Goal: Find specific page/section: Find specific page/section

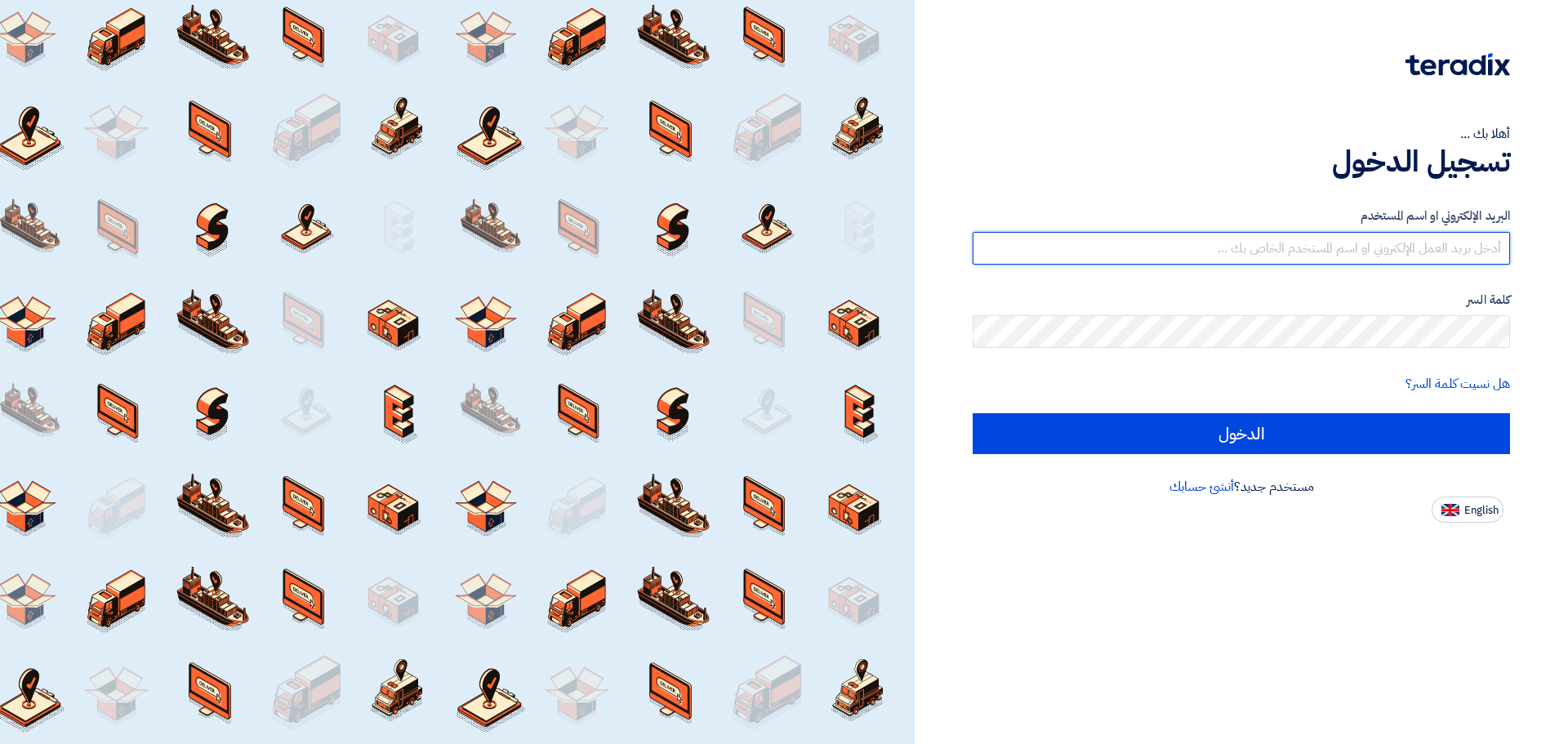
click at [1208, 251] on input "text" at bounding box center [1240, 248] width 537 height 33
type input "s"
click at [1349, 244] on input "text" at bounding box center [1240, 248] width 537 height 33
type input "islam.matar@ahcl.com.sa"
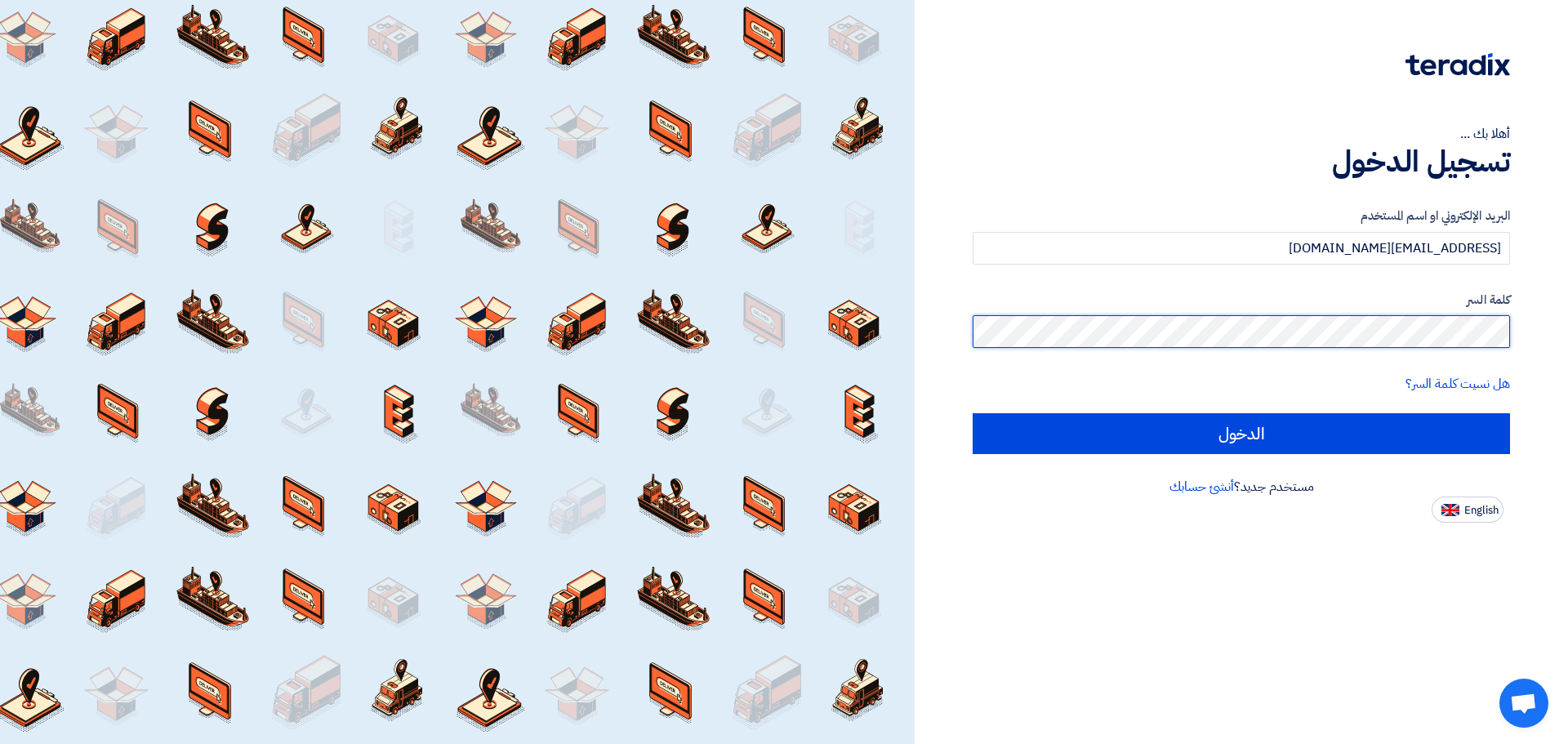
click at [972, 413] on input "الدخول" at bounding box center [1240, 433] width 537 height 41
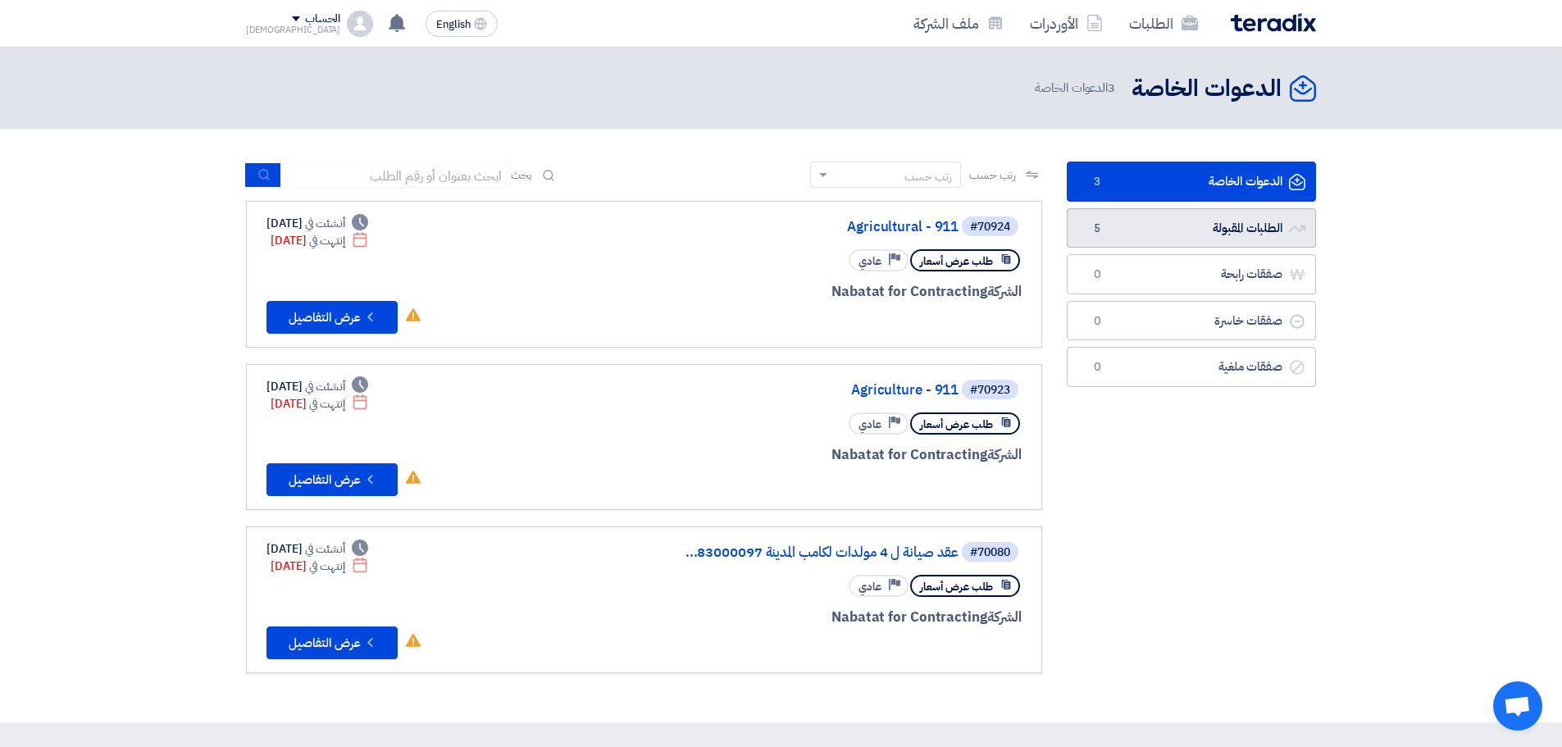
click at [1112, 225] on link "الطلبات المقبولة الطلبات المقبولة 5" at bounding box center [1191, 228] width 249 height 40
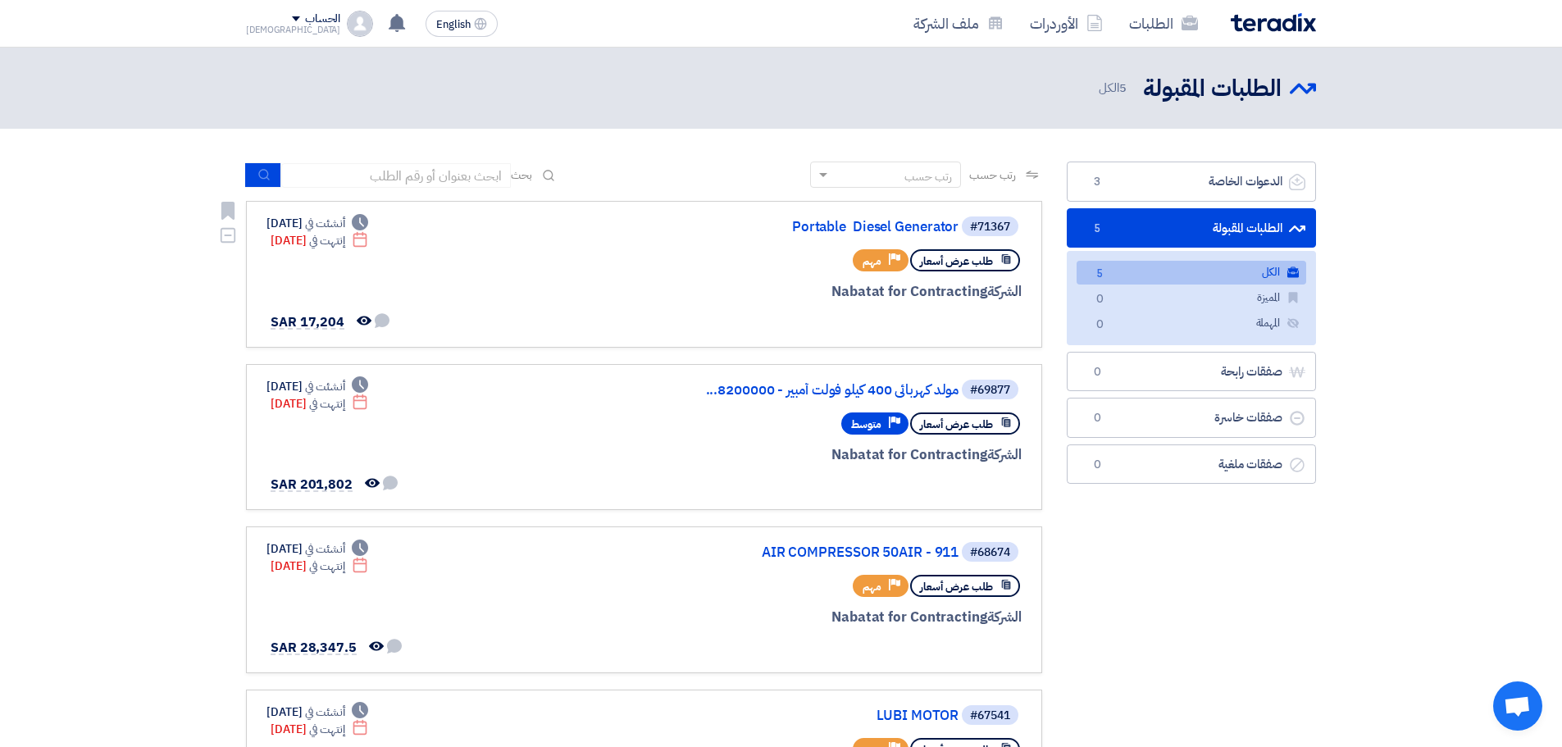
click at [630, 268] on div "طلب عرض أسعار Priority مهم" at bounding box center [824, 260] width 394 height 29
click at [327, 325] on span "SAR 17,204" at bounding box center [308, 322] width 74 height 20
click at [926, 227] on link "Portable Diesel Generator" at bounding box center [794, 227] width 328 height 15
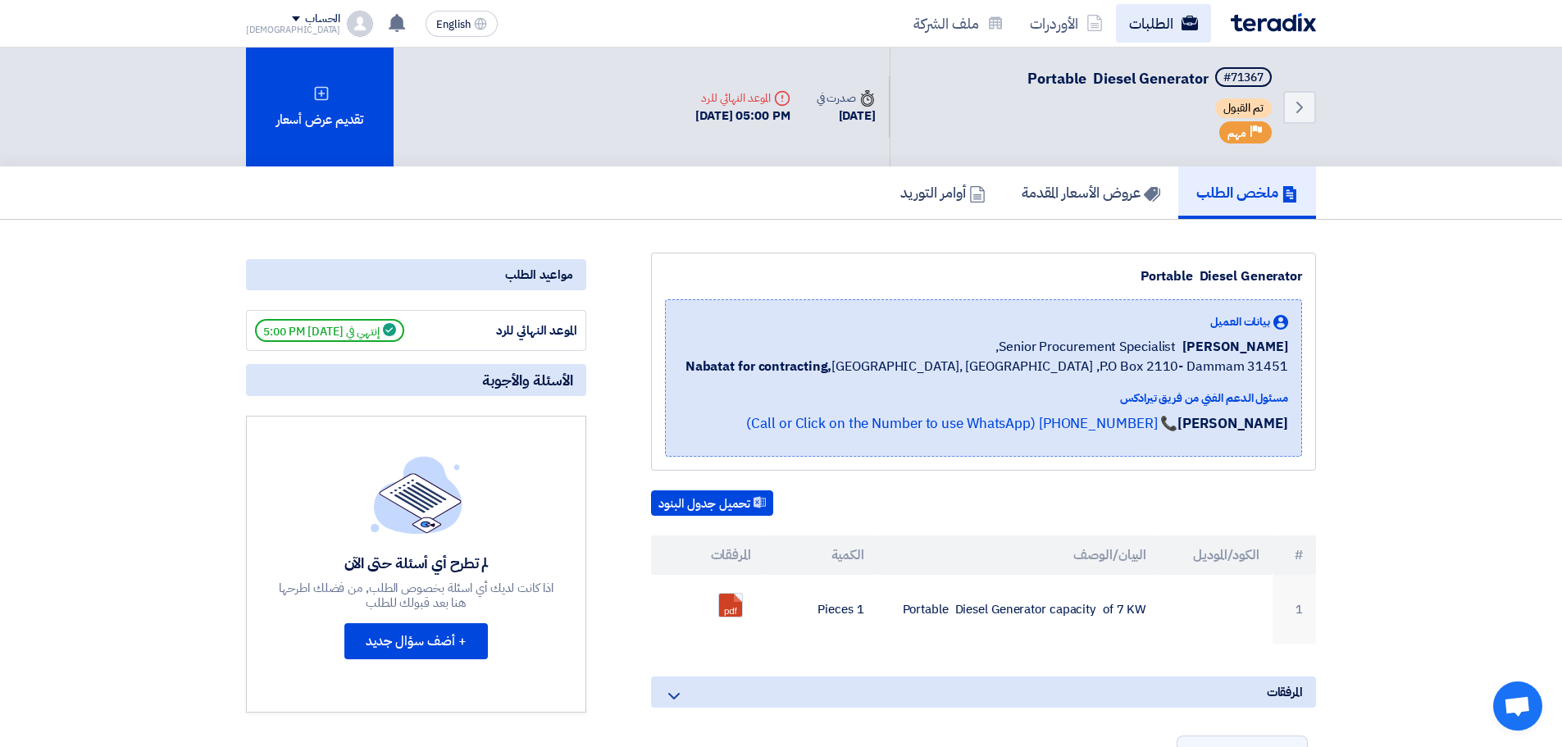
click at [1143, 9] on link "الطلبات" at bounding box center [1163, 23] width 95 height 39
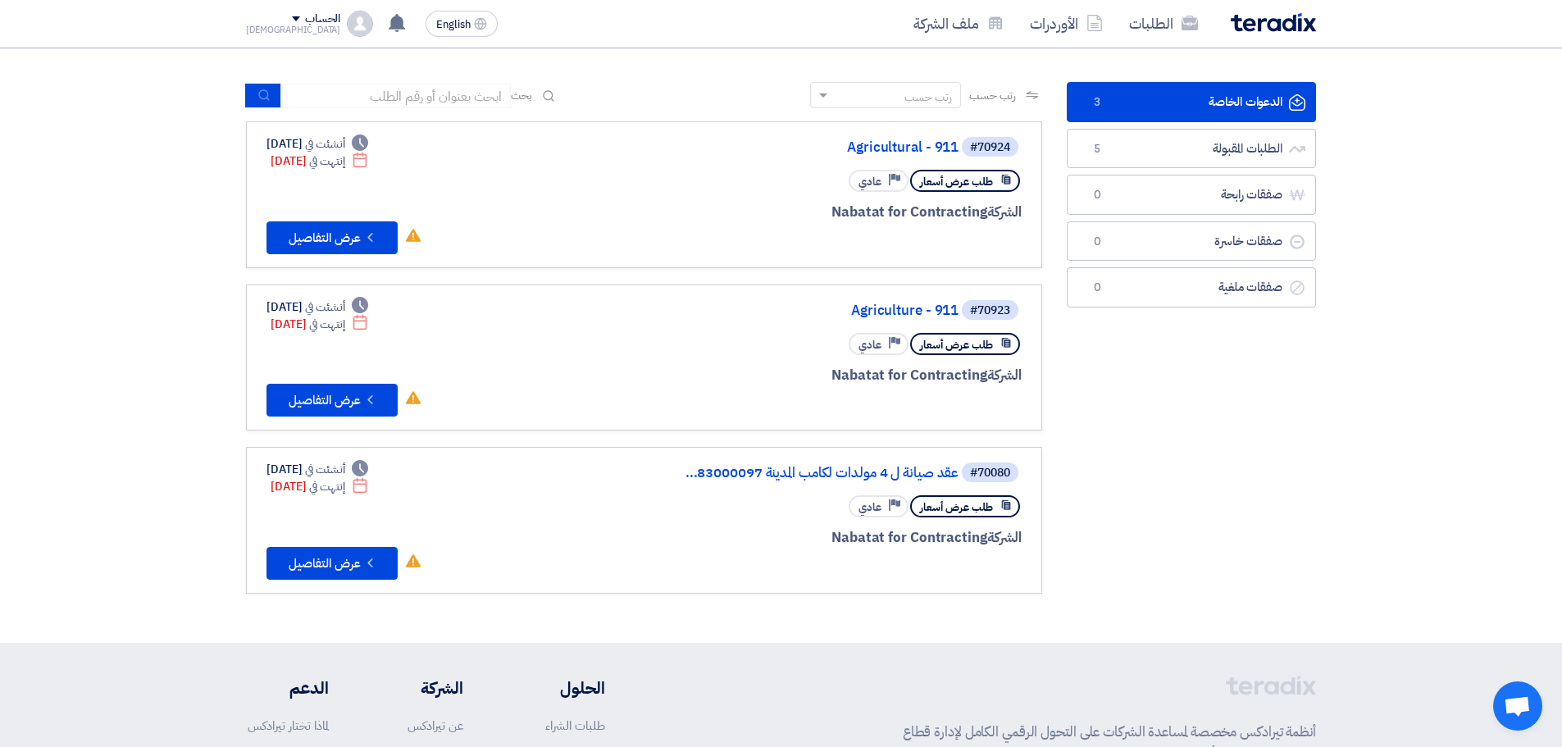
scroll to position [82, 0]
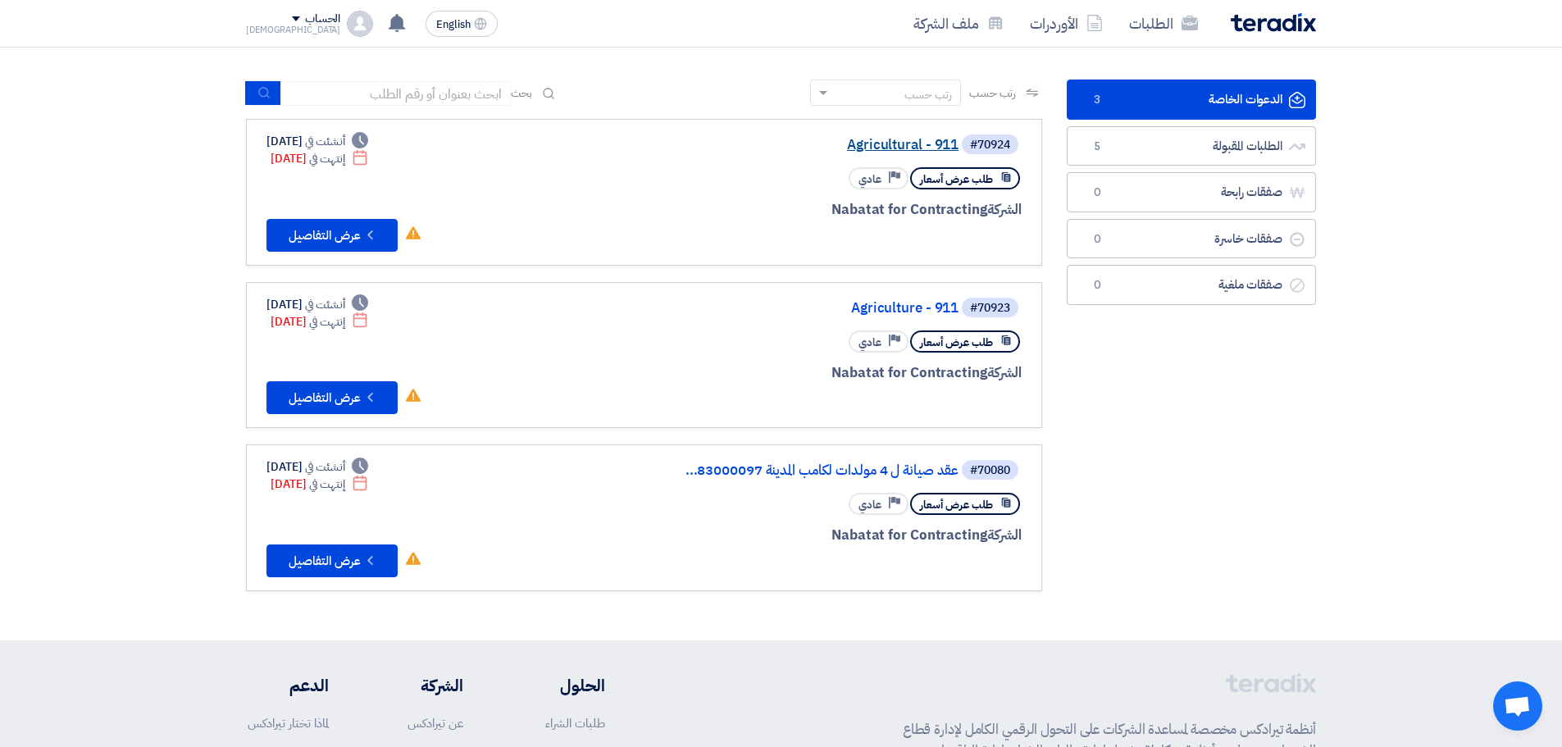
click at [867, 142] on link "Agricultural - 911" at bounding box center [794, 145] width 328 height 15
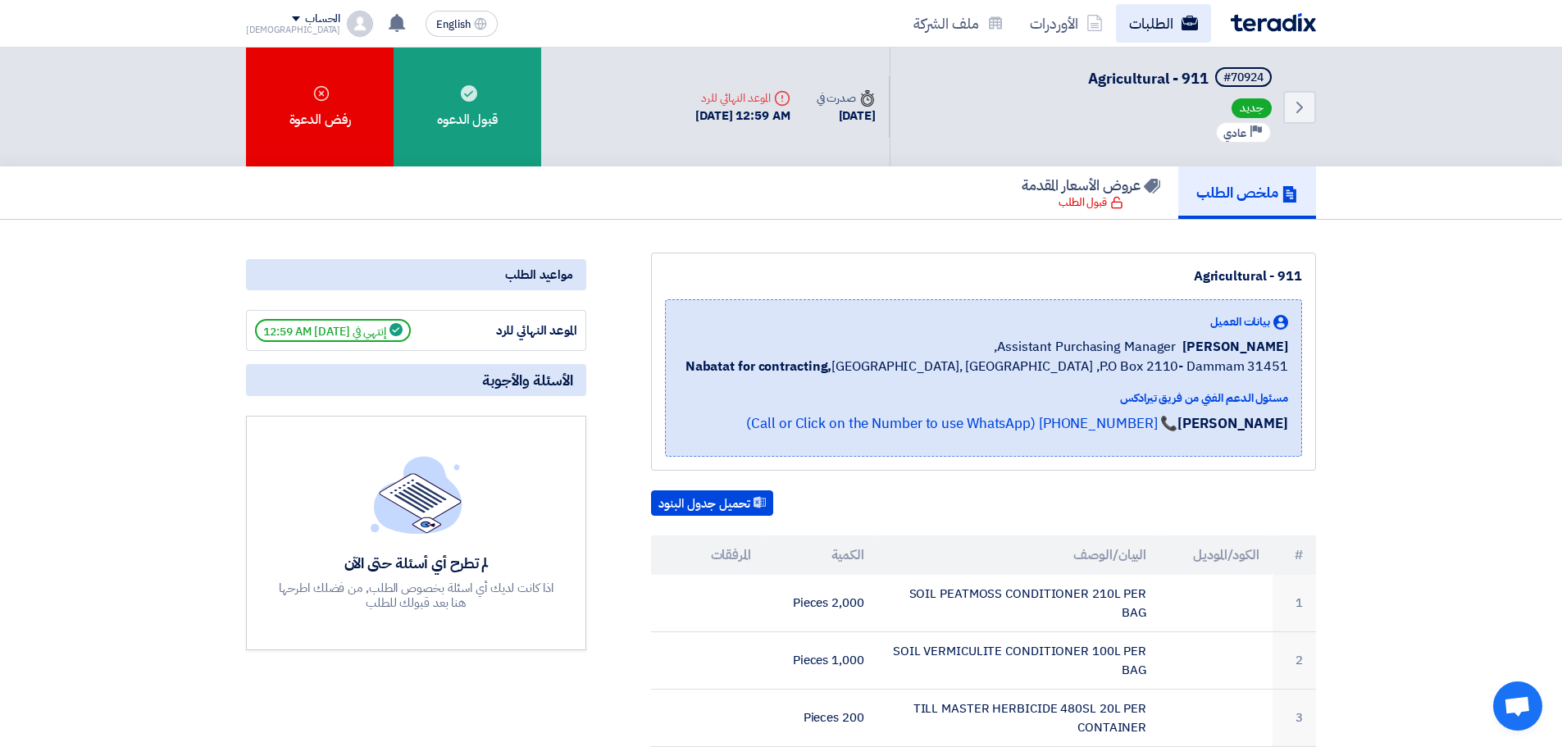
click at [1149, 19] on link "الطلبات" at bounding box center [1163, 23] width 95 height 39
